Goal: Find specific page/section: Find specific page/section

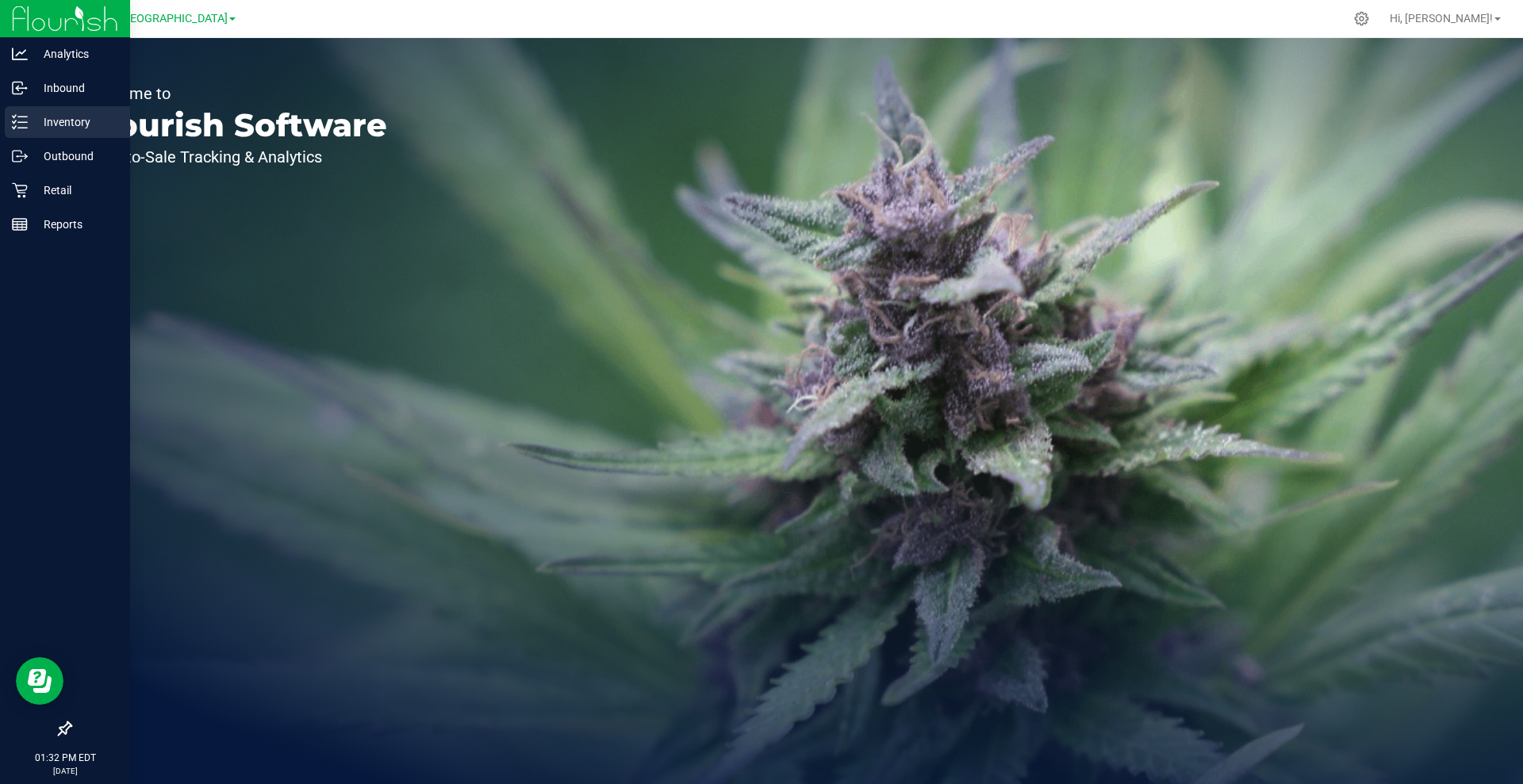
click at [73, 126] on p "Inventory" at bounding box center [75, 122] width 95 height 19
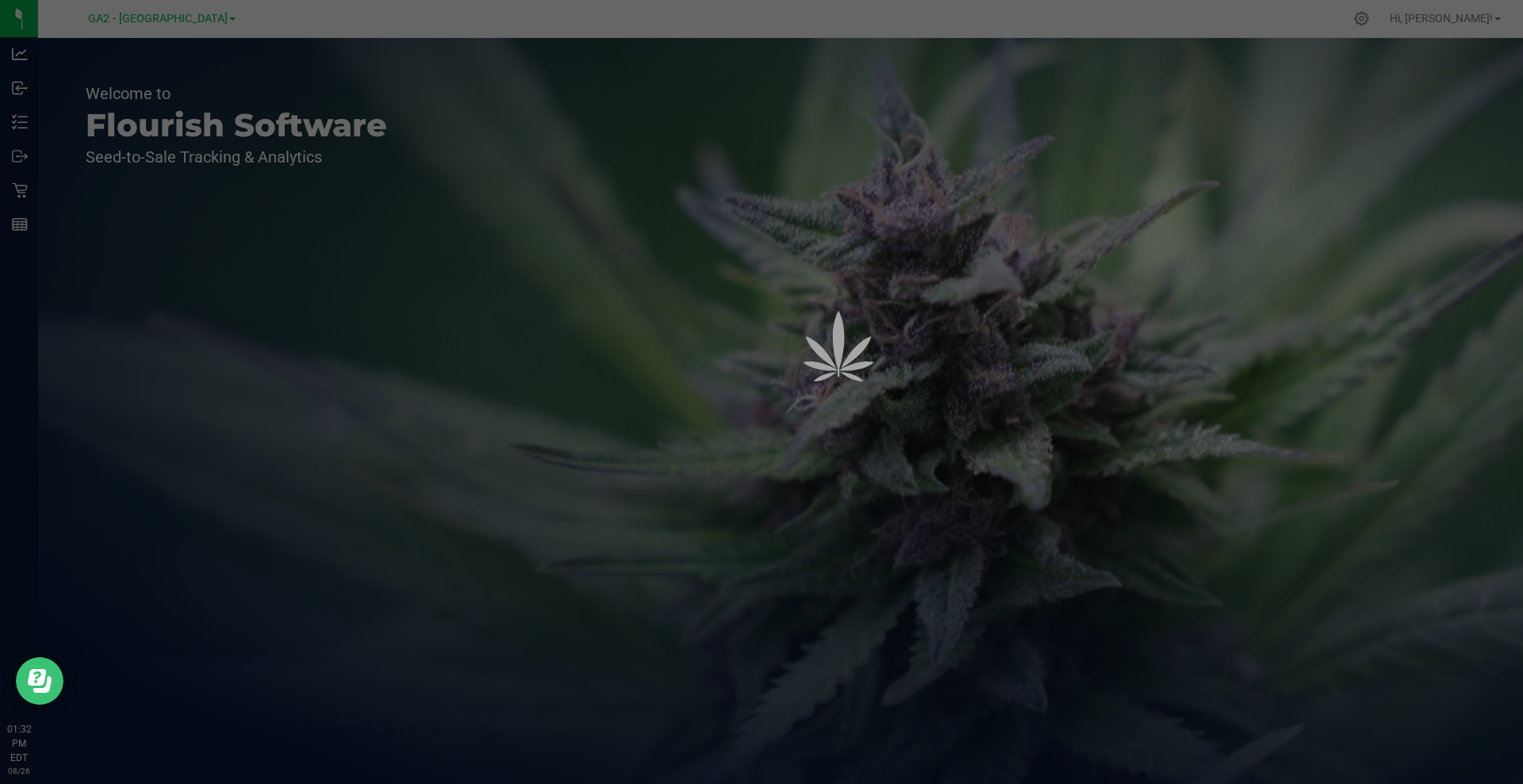
click at [37, 671] on icon "Open Resource Center" at bounding box center [37, 678] width 18 height 17
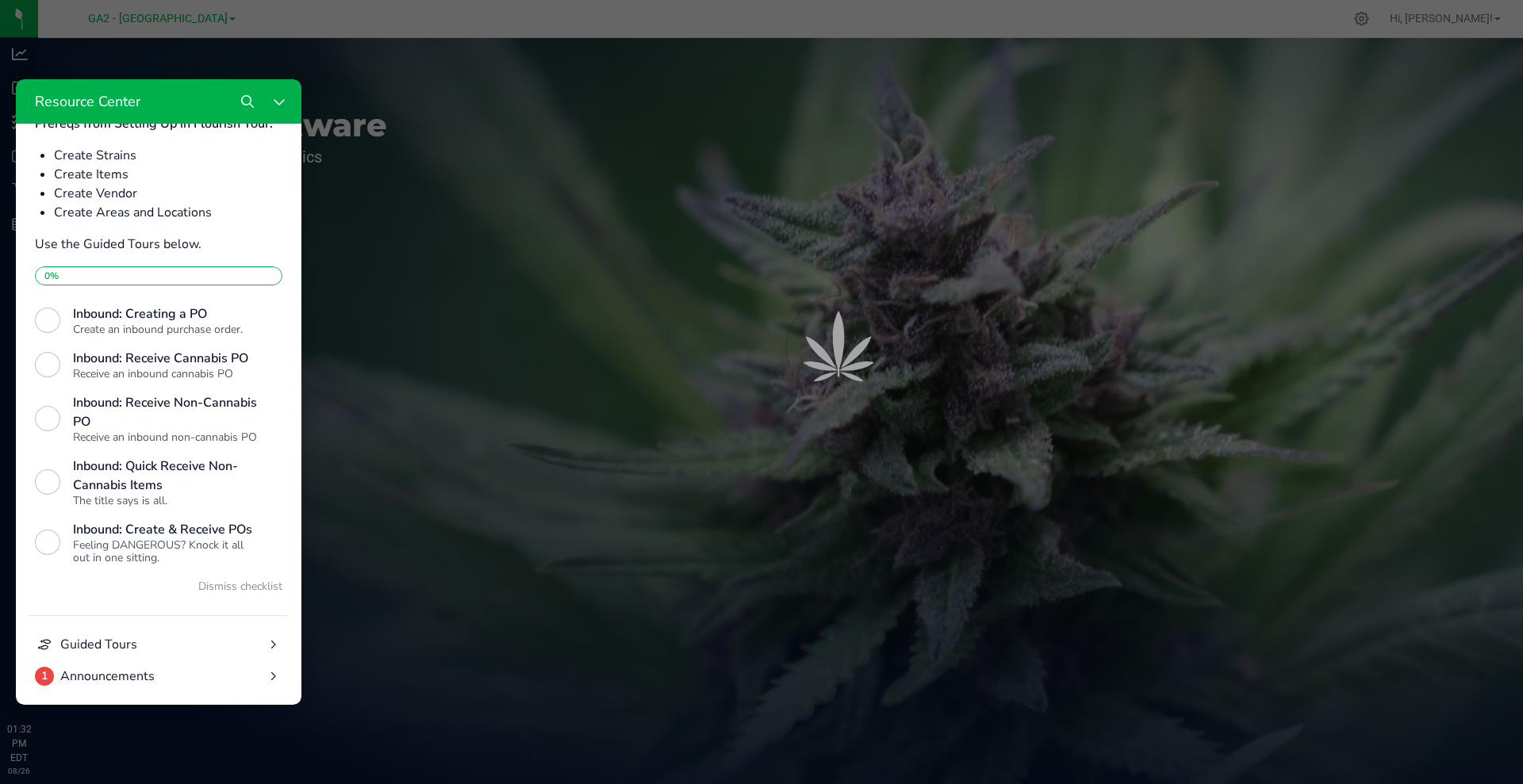
scroll to position [544, 0]
click at [783, 186] on div at bounding box center [762, 392] width 1523 height 784
click at [279, 103] on icon "Close Resource Center" at bounding box center [279, 101] width 13 height 13
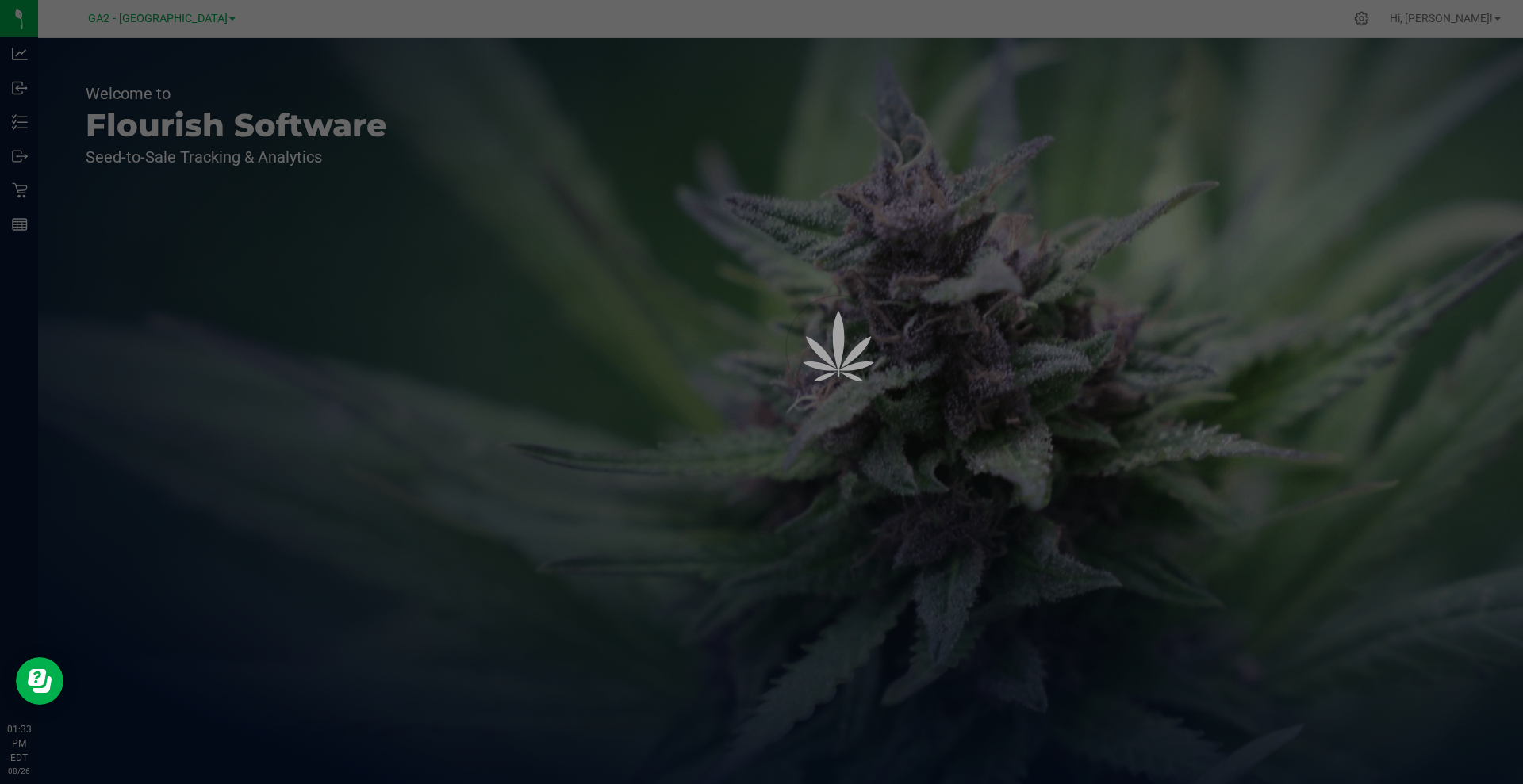
scroll to position [0, 0]
click at [46, 682] on icon "Open Resource Center" at bounding box center [39, 681] width 24 height 24
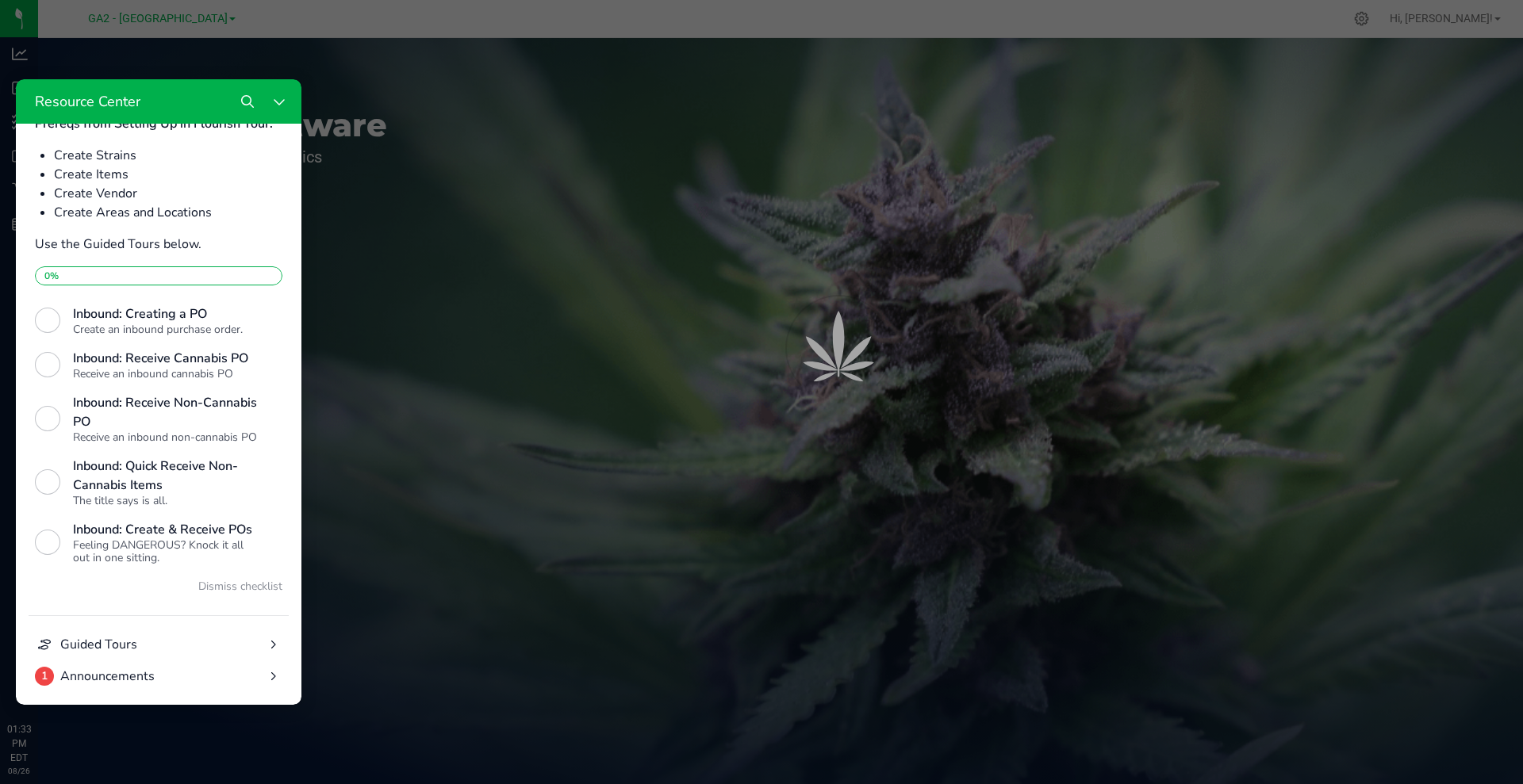
scroll to position [544, 0]
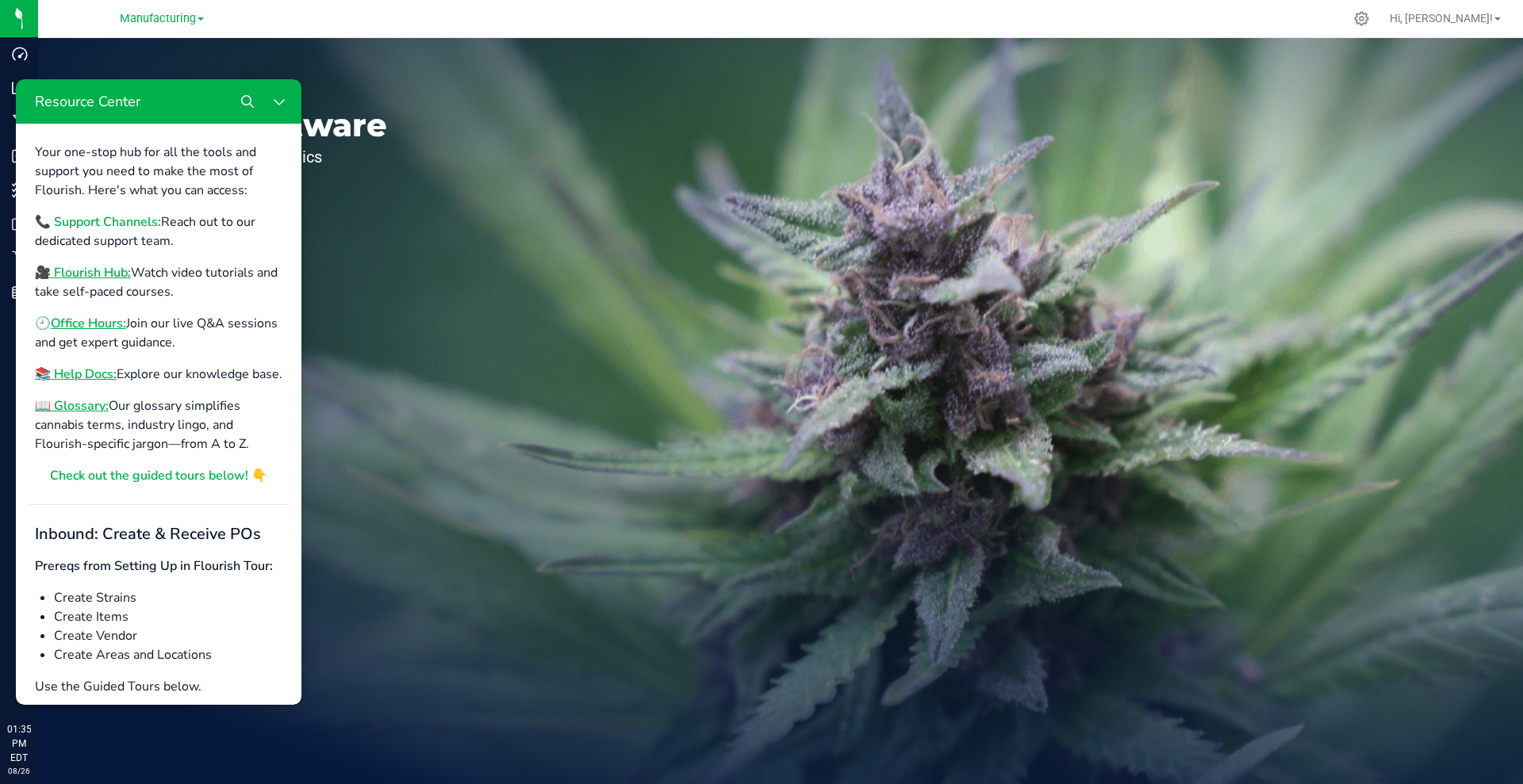
click at [74, 219] on b "📞 Support Channels:" at bounding box center [98, 222] width 126 height 18
click at [280, 103] on icon "Close Resource Center" at bounding box center [279, 101] width 13 height 13
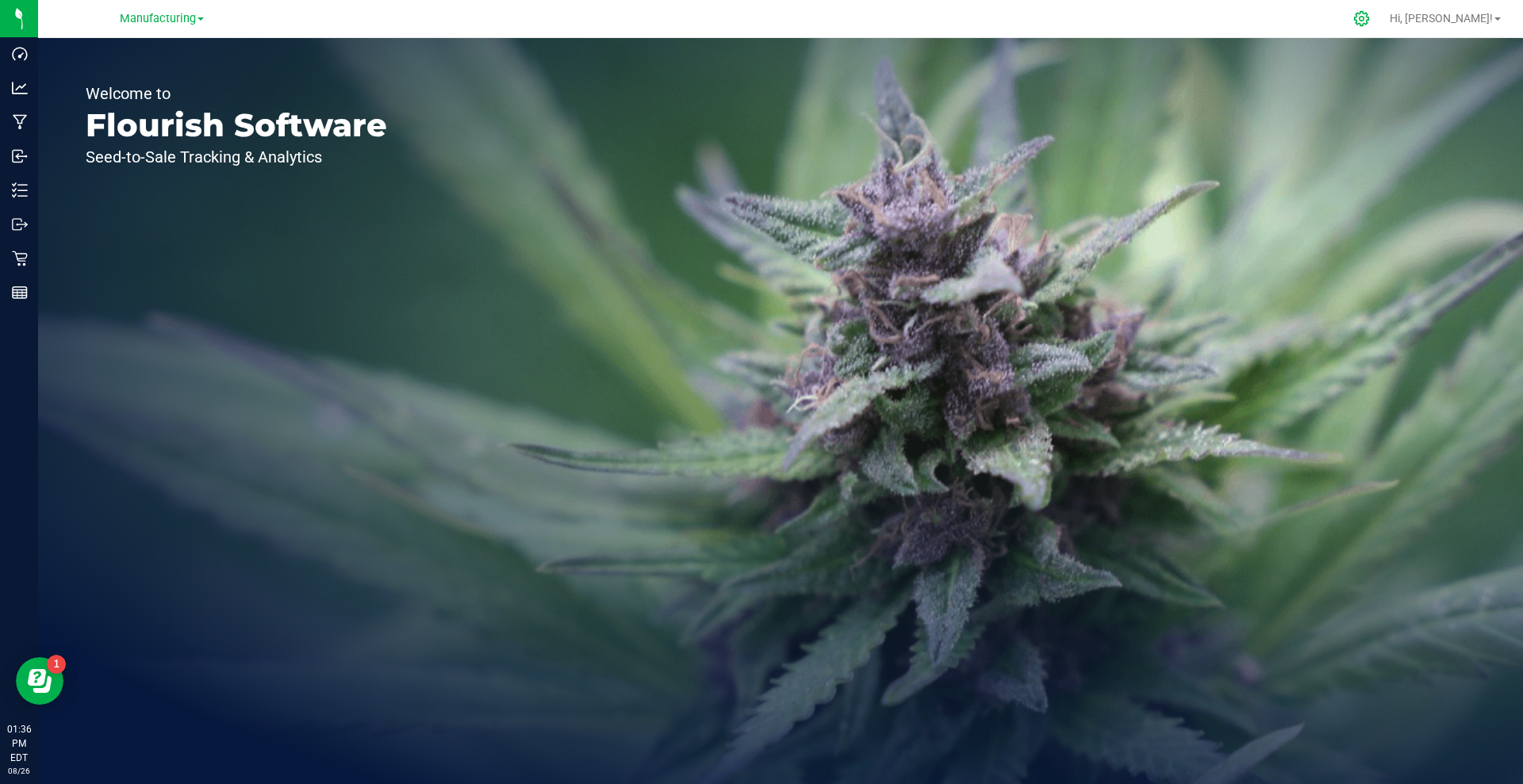
click at [1382, 31] on div at bounding box center [1362, 18] width 40 height 34
click at [1370, 20] on icon at bounding box center [1361, 18] width 17 height 17
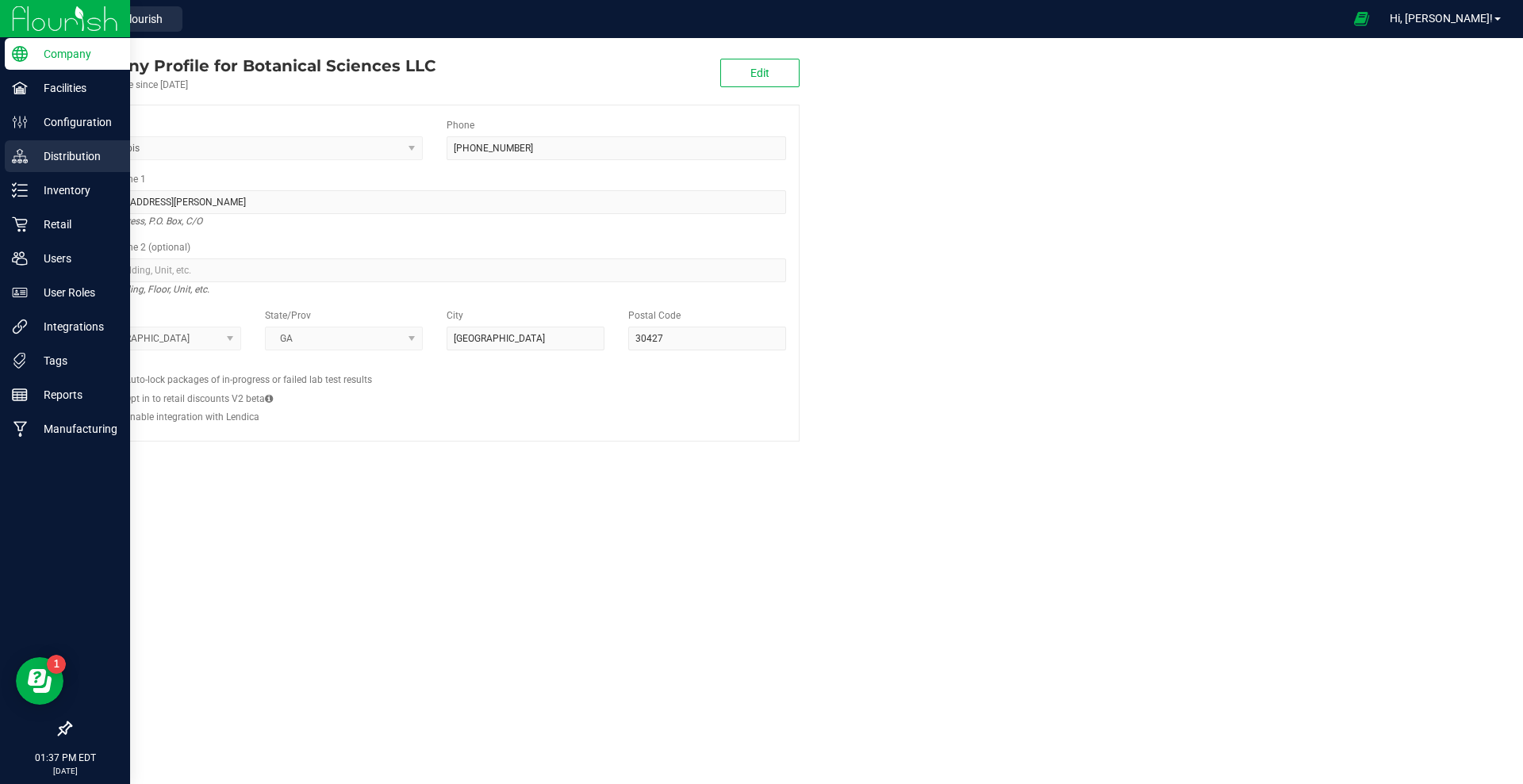
click at [67, 158] on p "Distribution" at bounding box center [75, 156] width 95 height 19
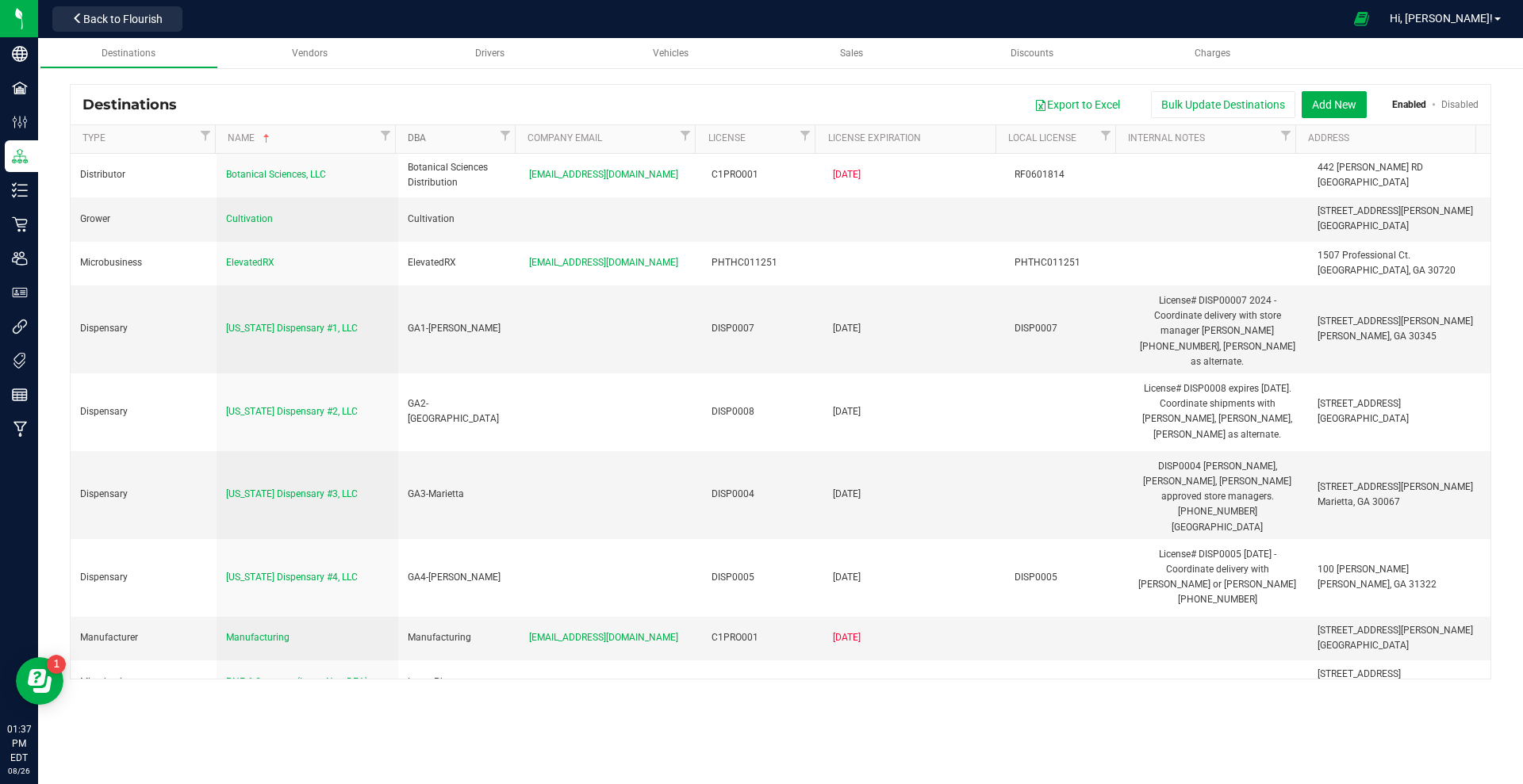
click at [421, 138] on link "DBA" at bounding box center [452, 138] width 88 height 13
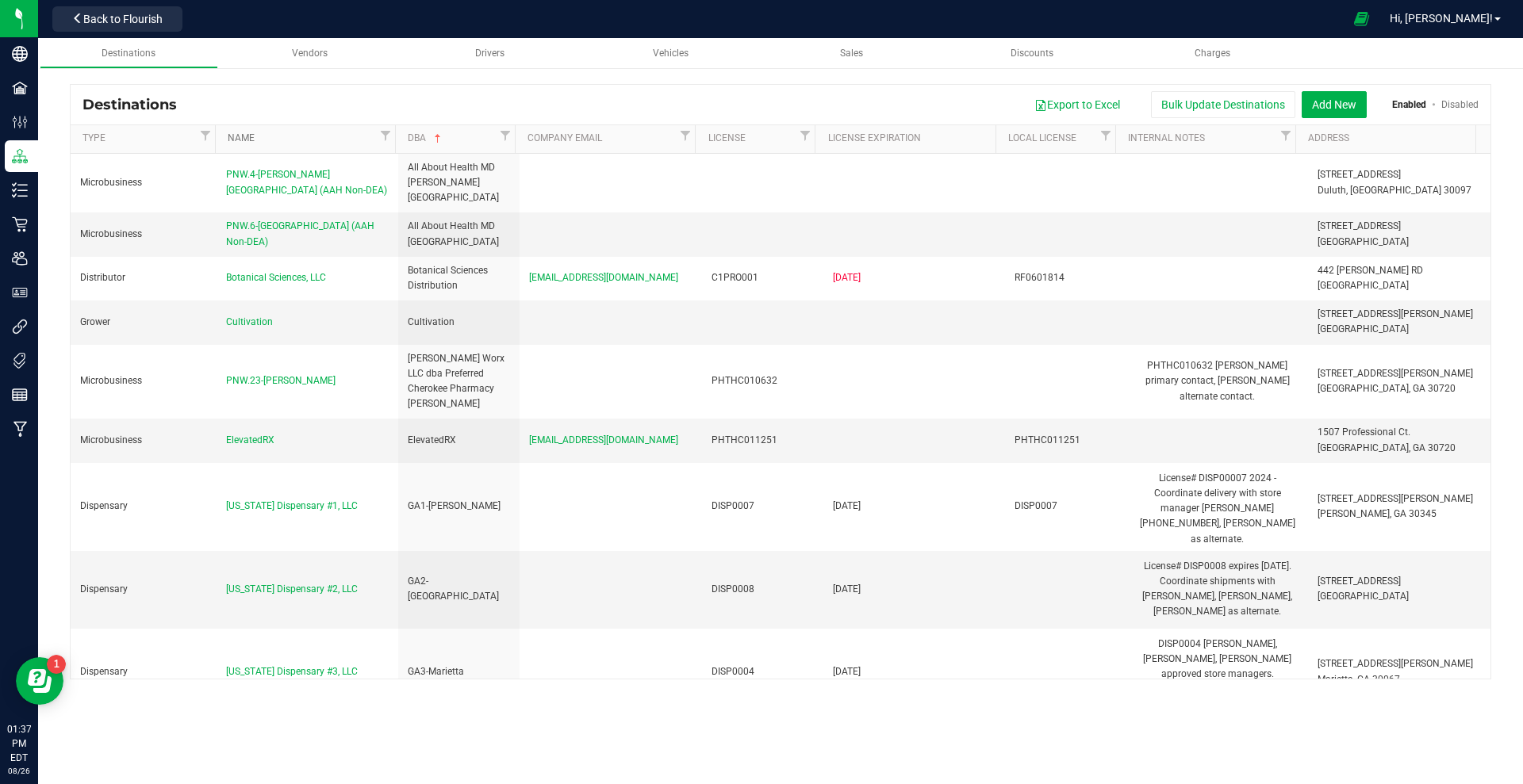
click at [230, 133] on link "Name" at bounding box center [302, 138] width 148 height 13
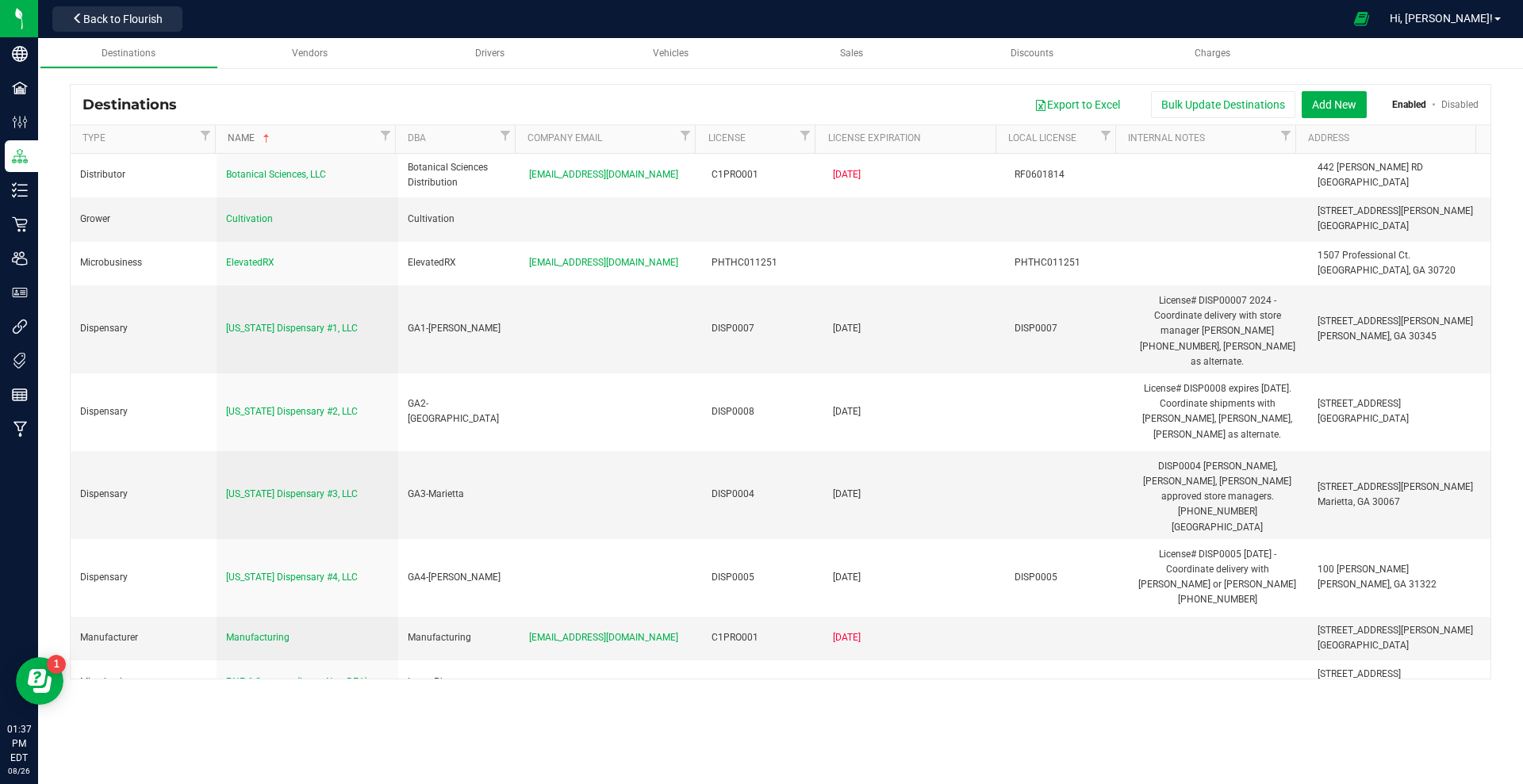
click at [230, 133] on link "Name" at bounding box center [302, 138] width 148 height 13
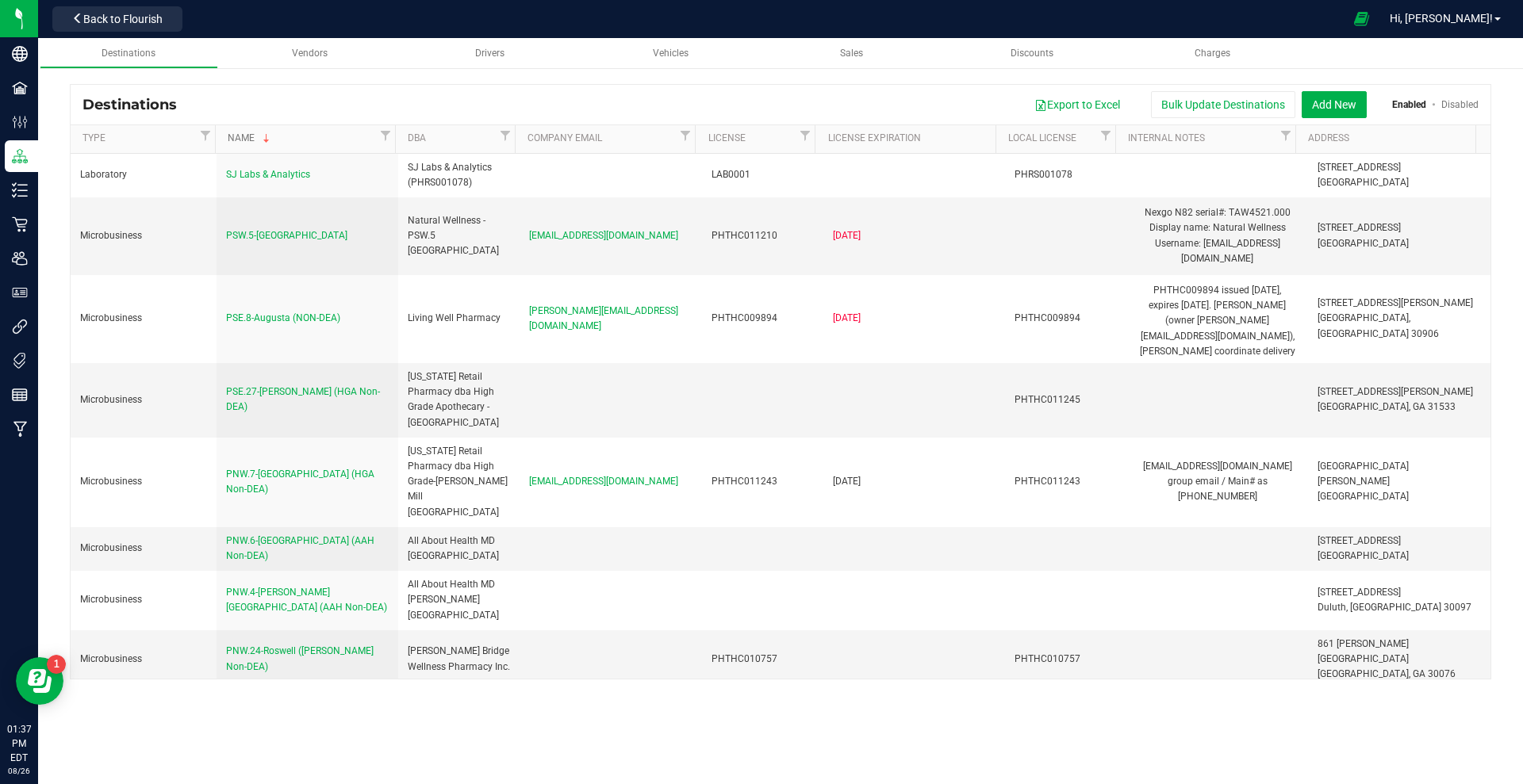
click at [230, 133] on link "Name" at bounding box center [302, 138] width 148 height 13
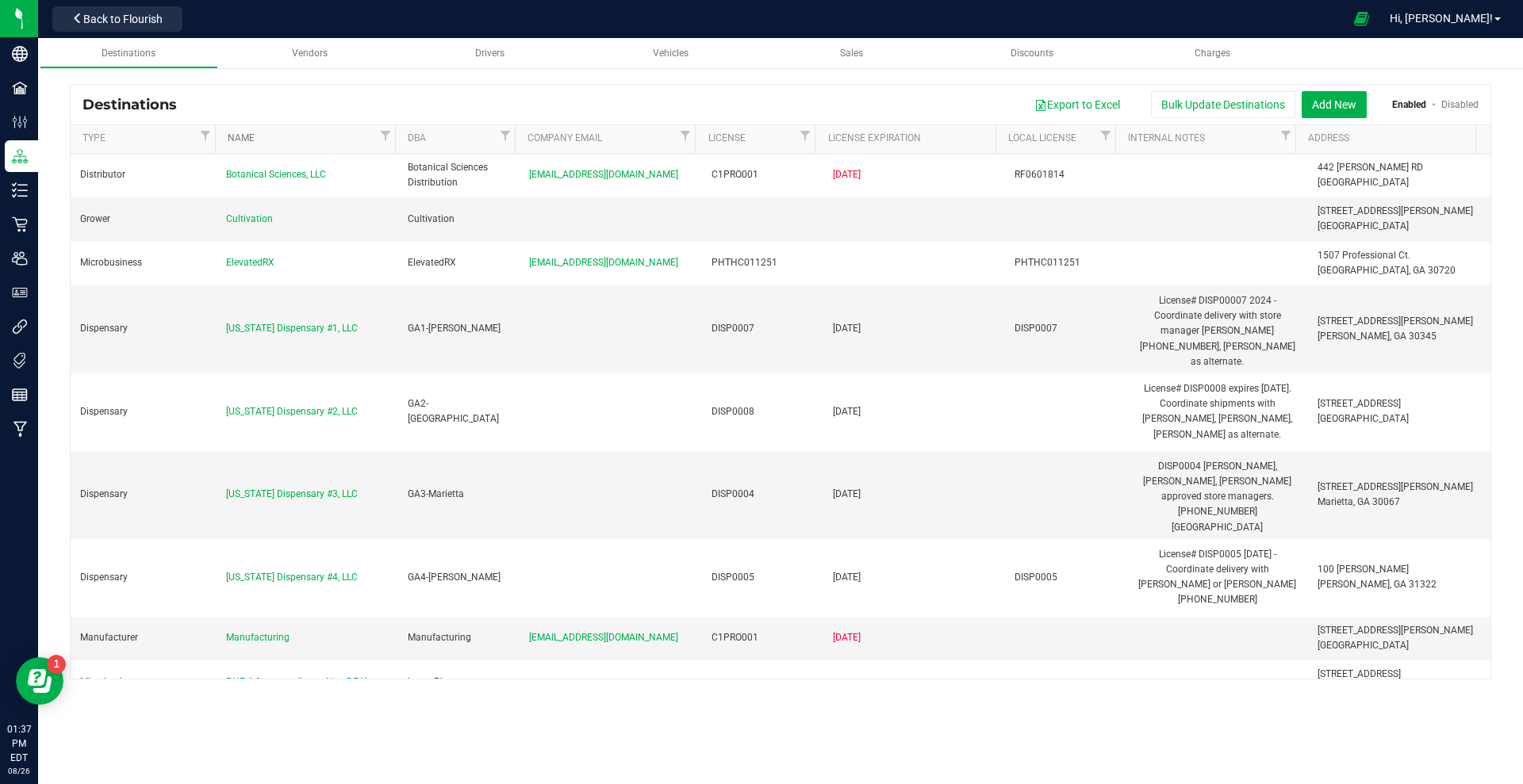
click at [230, 133] on link "Name" at bounding box center [302, 138] width 148 height 13
click at [246, 141] on link "Name" at bounding box center [302, 138] width 148 height 13
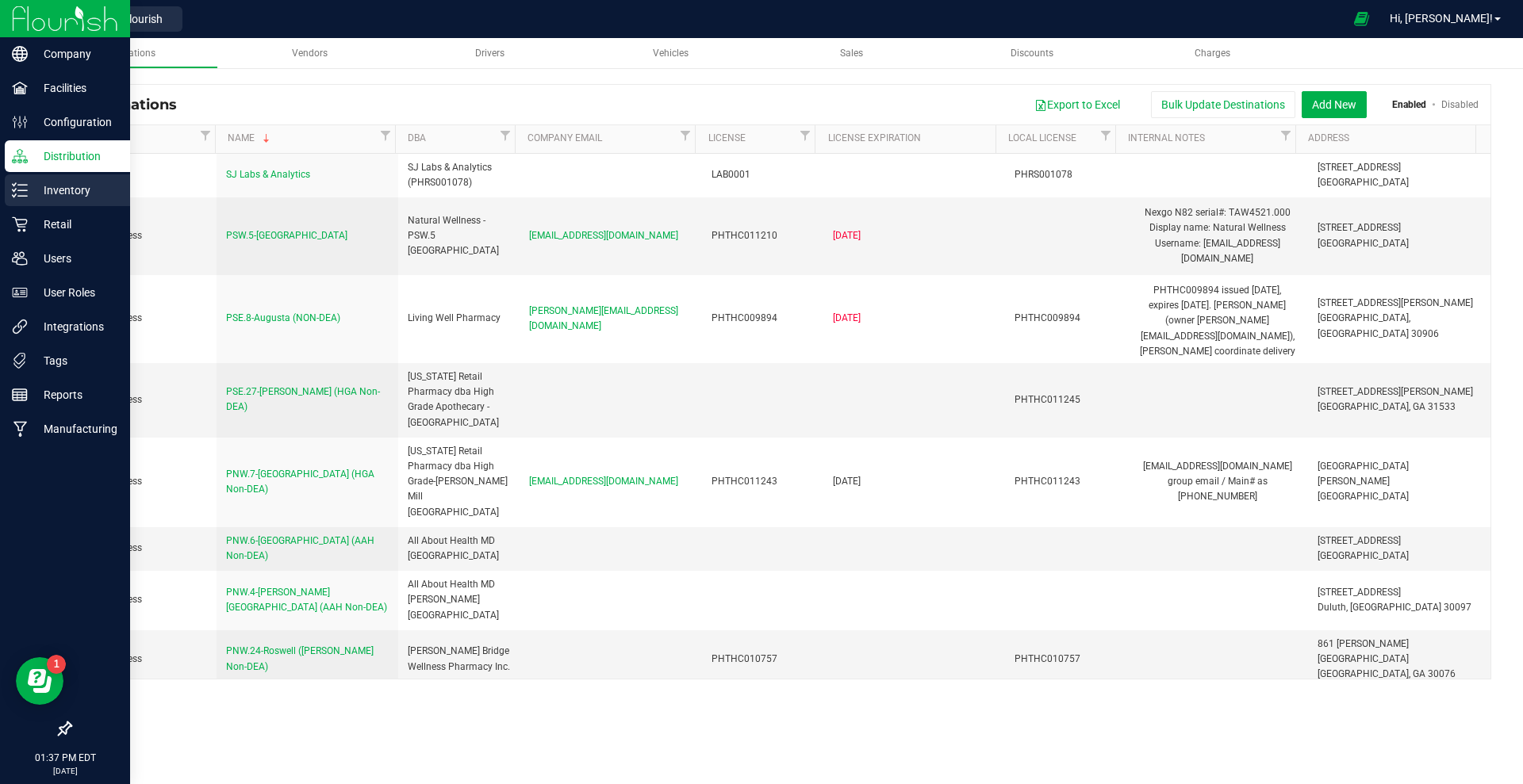
click at [66, 192] on p "Inventory" at bounding box center [75, 190] width 95 height 19
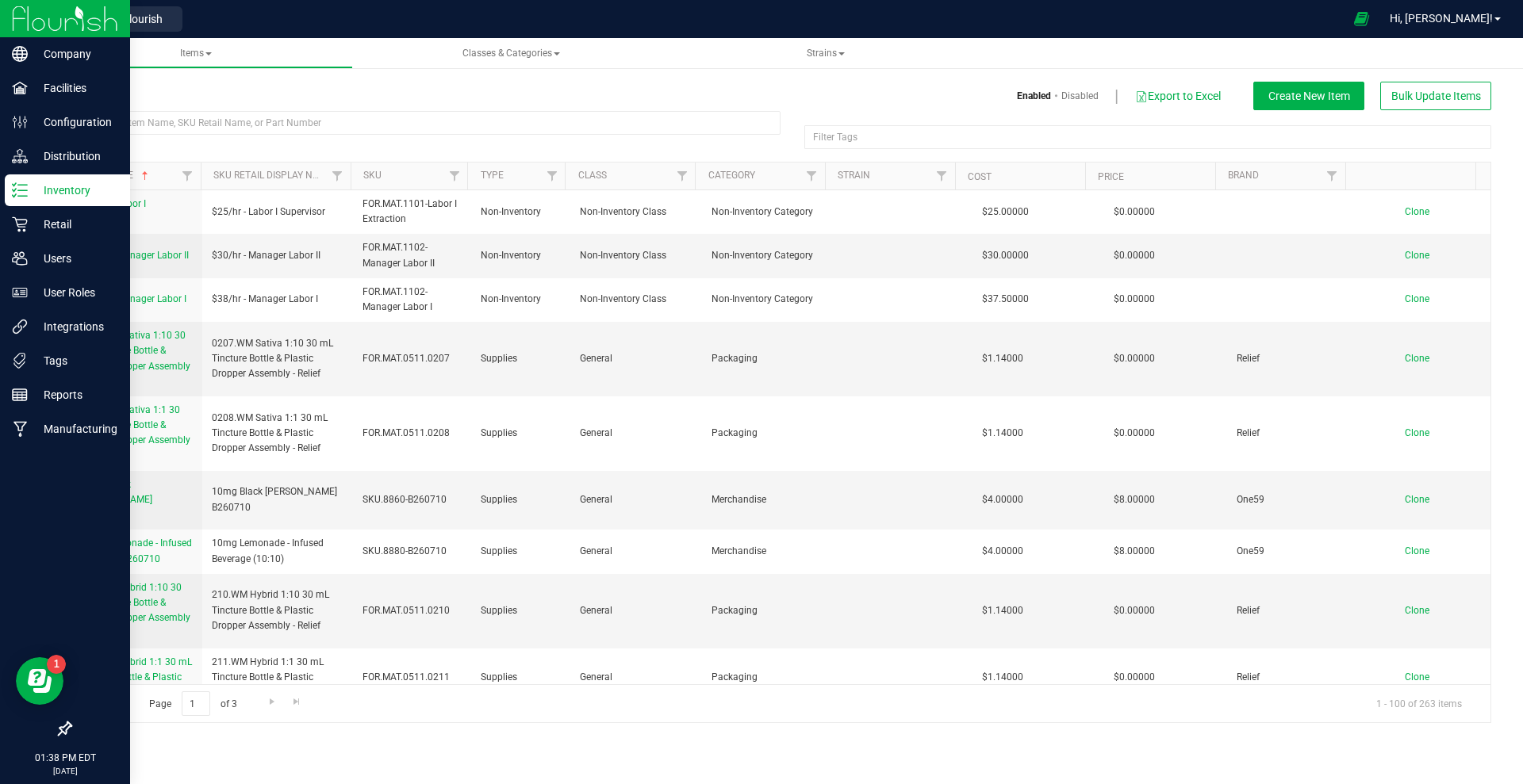
click at [67, 189] on p "Inventory" at bounding box center [75, 190] width 95 height 19
